Goal: Task Accomplishment & Management: Manage account settings

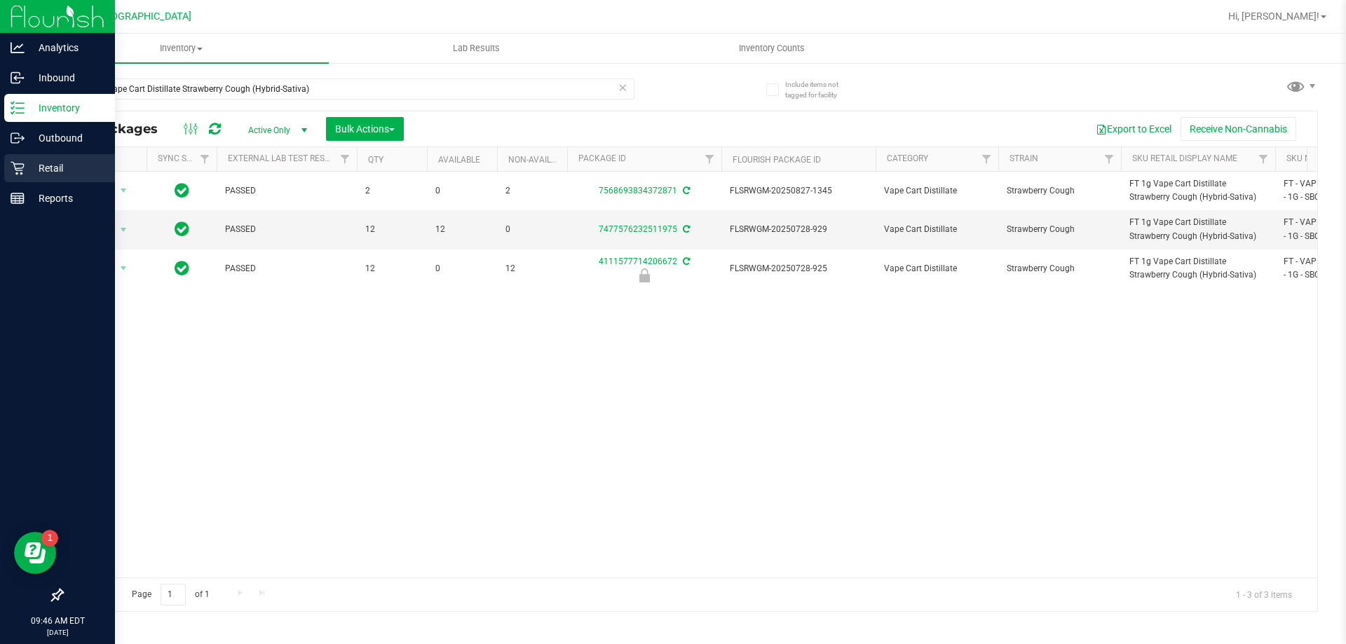
click at [48, 161] on p "Retail" at bounding box center [67, 168] width 84 height 17
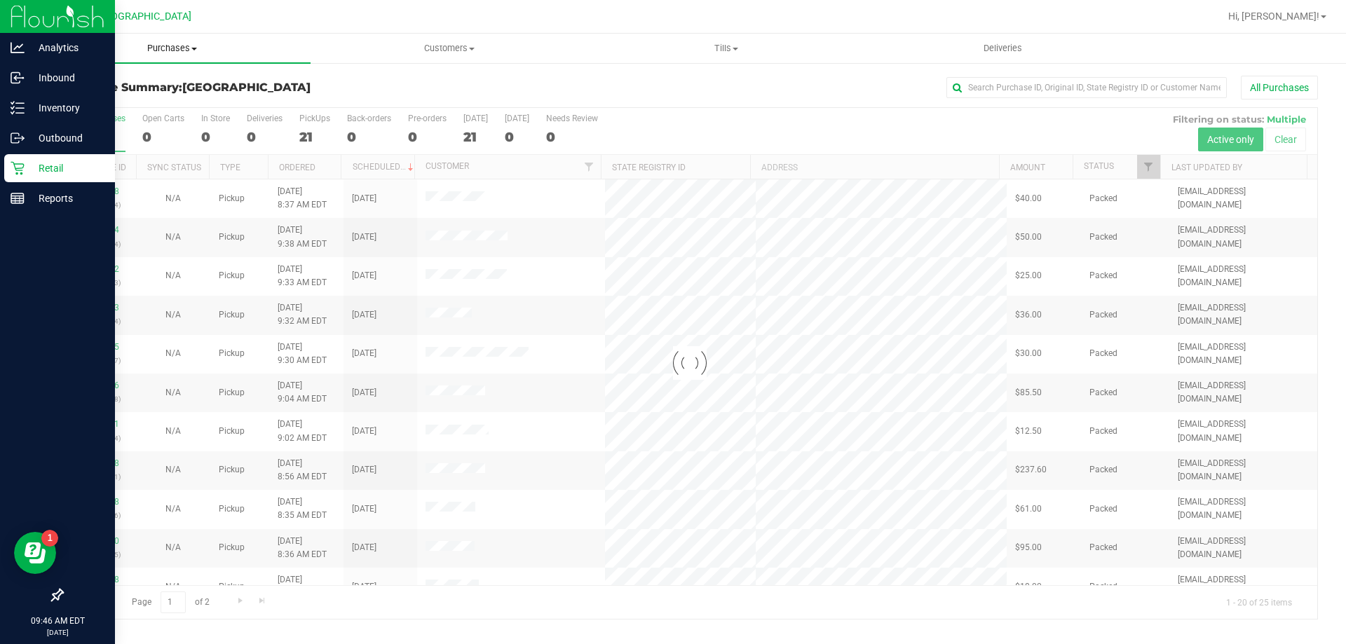
click at [180, 46] on span "Purchases" at bounding box center [172, 48] width 277 height 13
click at [102, 99] on span "Fulfillment" at bounding box center [77, 101] width 87 height 12
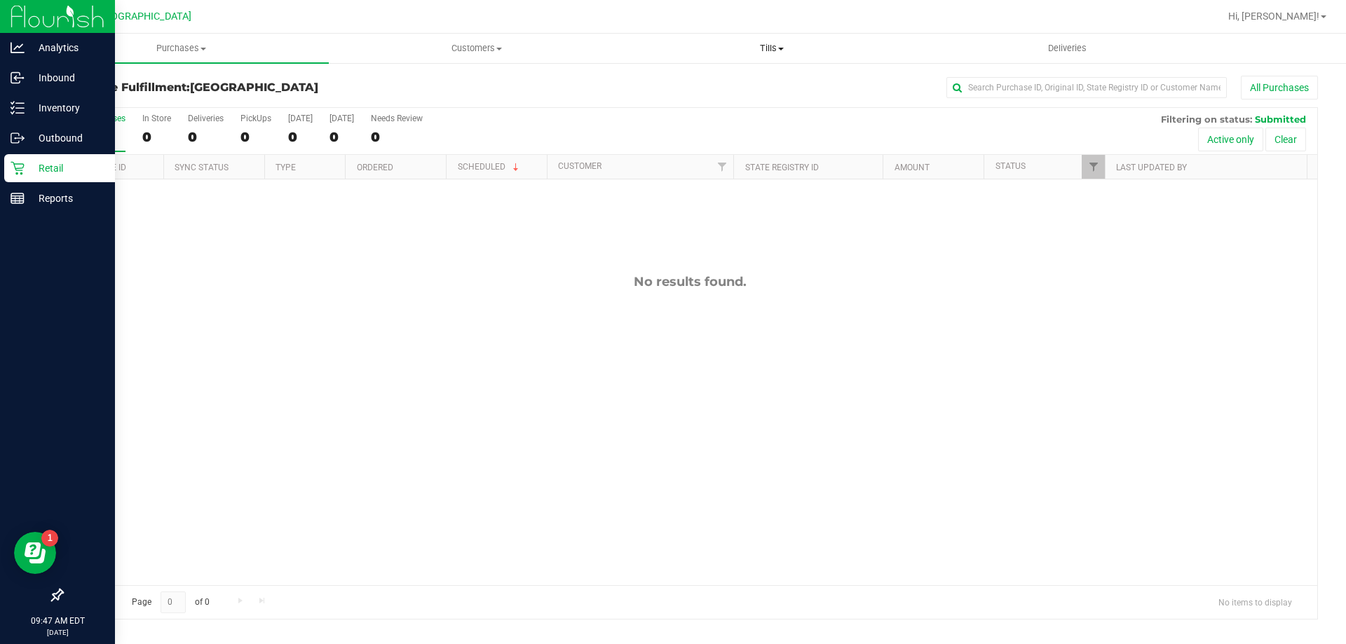
click at [772, 48] on span "Tills" at bounding box center [772, 48] width 294 height 13
click at [691, 81] on span "Manage tills" at bounding box center [671, 85] width 95 height 12
